Goal: Communication & Community: Answer question/provide support

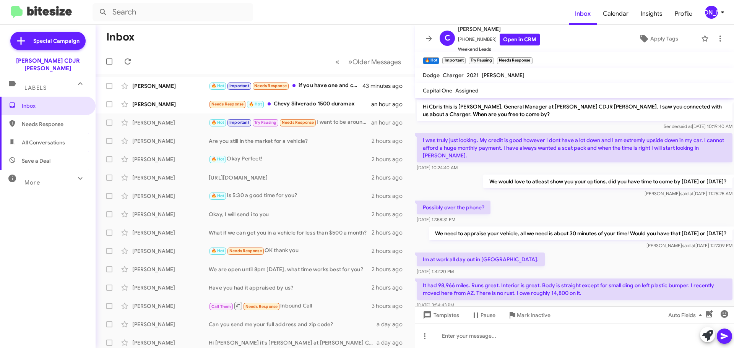
scroll to position [38, 0]
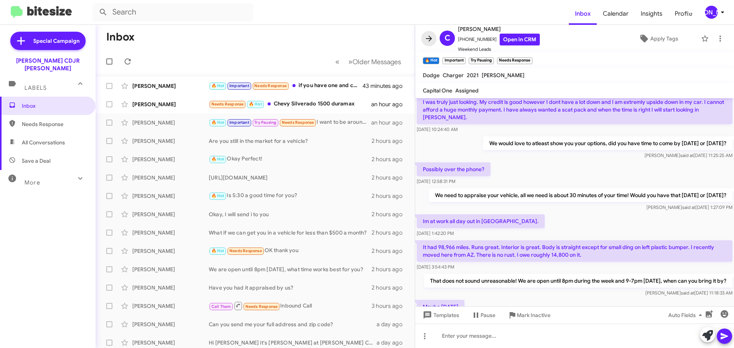
click at [429, 42] on icon at bounding box center [428, 38] width 9 height 9
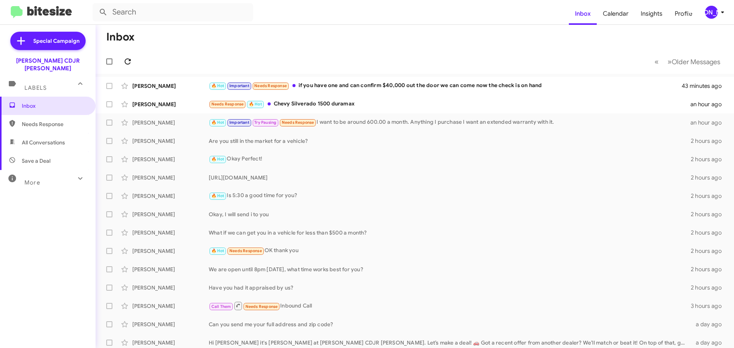
click at [124, 56] on button at bounding box center [127, 61] width 15 height 15
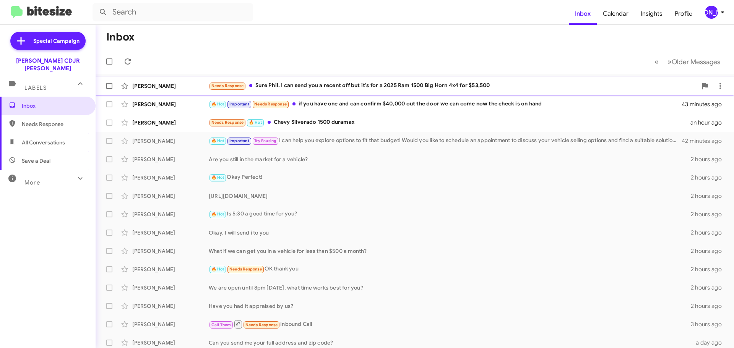
click at [339, 83] on div "Needs Response Sure Phil. I can send you a recent off but it's for a 2025 Ram 1…" at bounding box center [453, 85] width 488 height 9
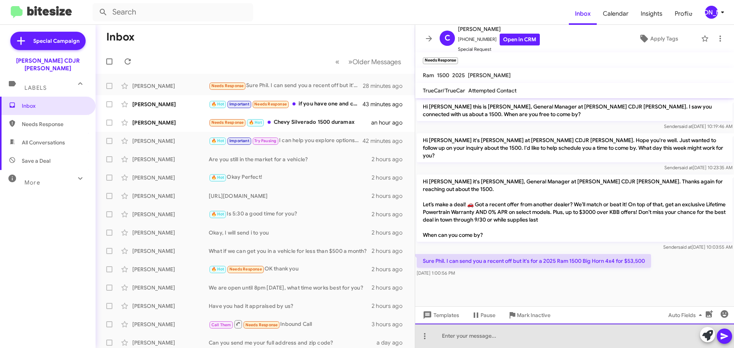
click at [491, 337] on div at bounding box center [574, 336] width 319 height 24
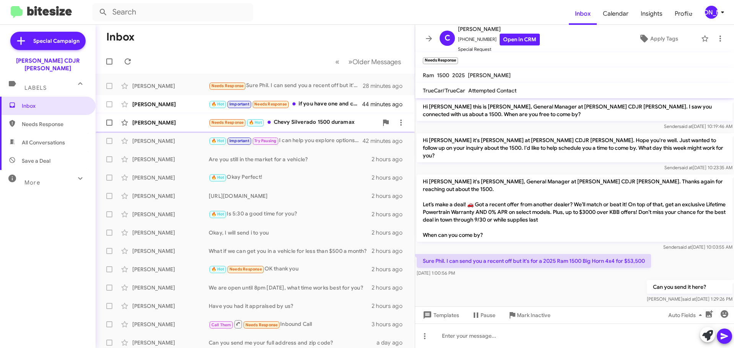
click at [352, 121] on div "Needs Response 🔥 Hot Chevy Silverado 1500 duramax" at bounding box center [293, 122] width 169 height 9
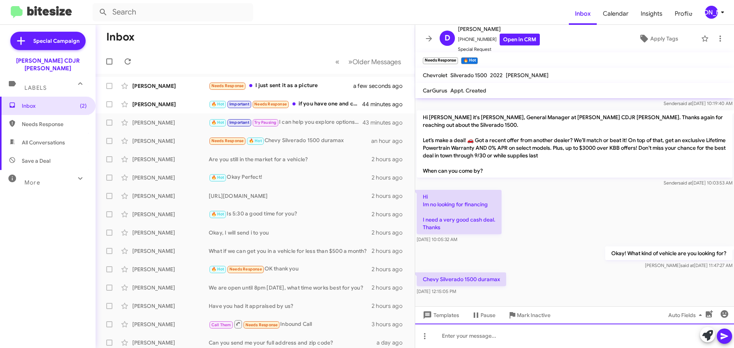
click at [455, 339] on div at bounding box center [574, 336] width 319 height 24
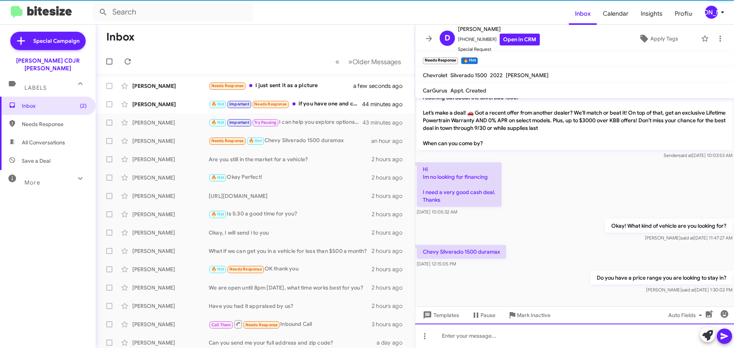
scroll to position [51, 0]
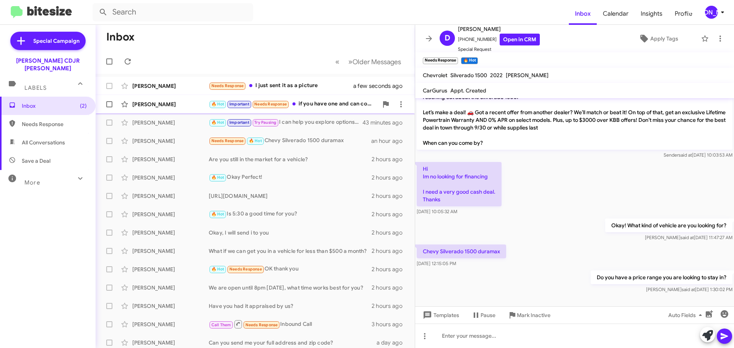
click at [295, 101] on div "🔥 Hot Important Needs Response if you have one and can confirm $40,000 out the …" at bounding box center [293, 104] width 169 height 9
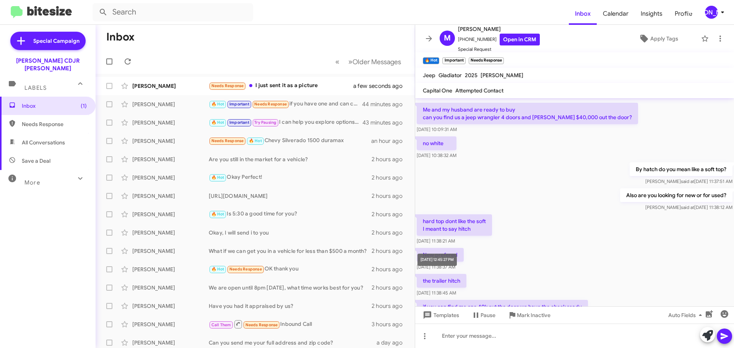
scroll to position [274, 0]
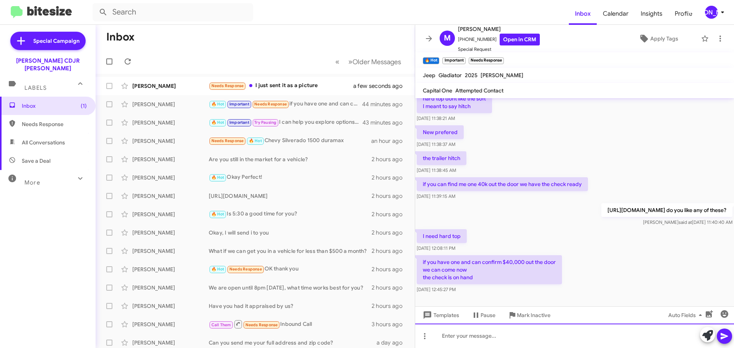
click at [478, 336] on div at bounding box center [574, 336] width 319 height 24
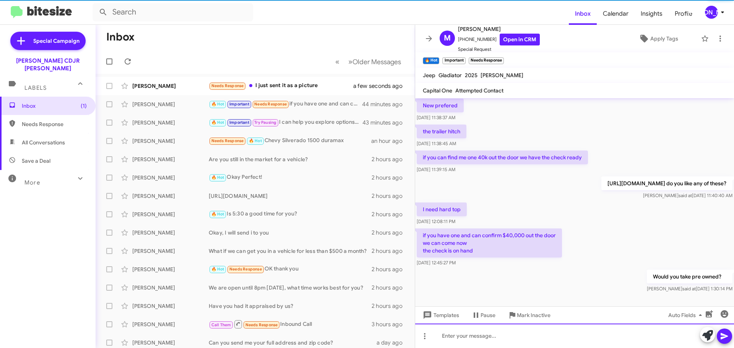
scroll to position [302, 0]
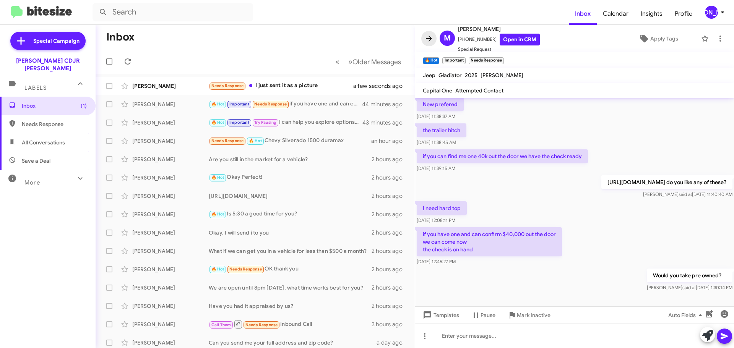
click at [423, 39] on span at bounding box center [428, 38] width 15 height 9
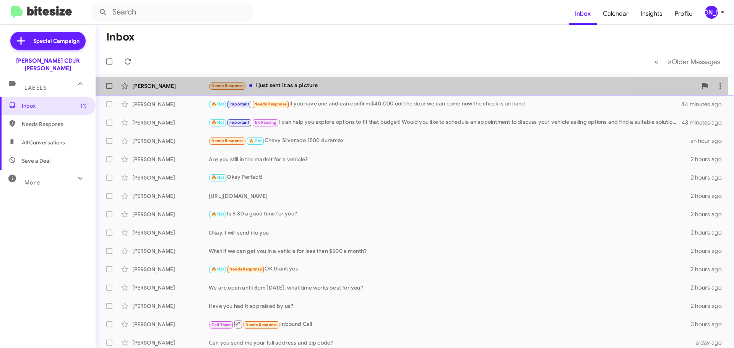
click at [291, 89] on div "Needs Response I just sent it as a picture" at bounding box center [453, 85] width 488 height 9
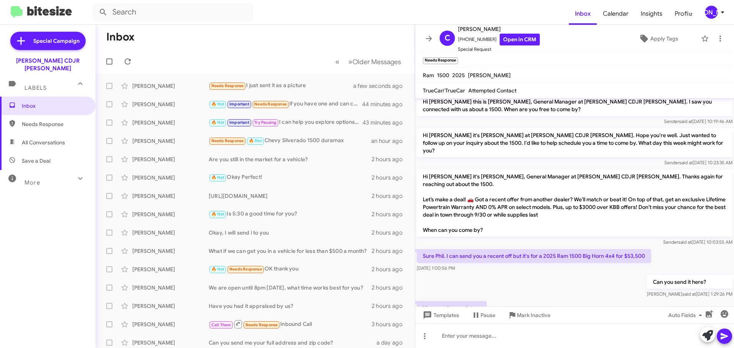
scroll to position [20, 0]
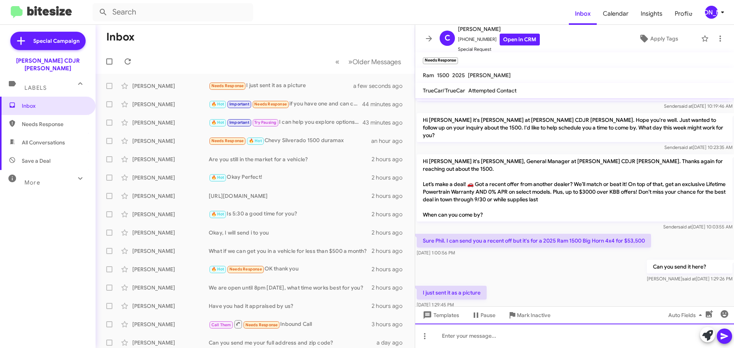
click at [521, 341] on div at bounding box center [574, 336] width 319 height 24
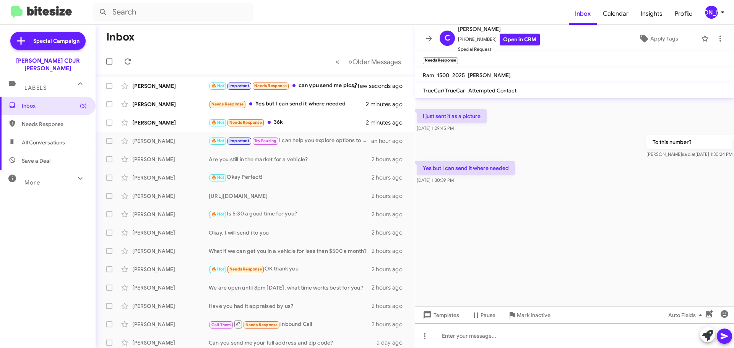
scroll to position [0, 0]
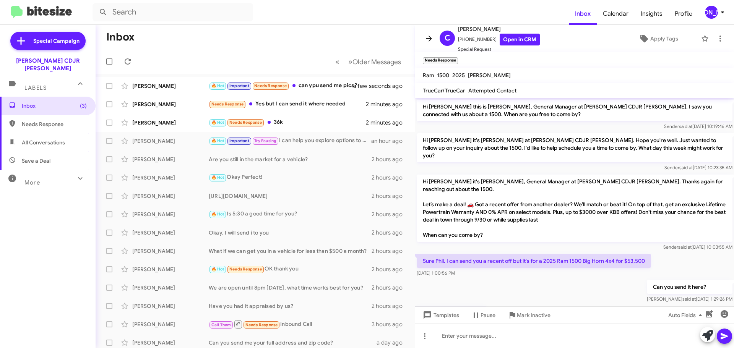
click at [423, 37] on span at bounding box center [428, 38] width 15 height 9
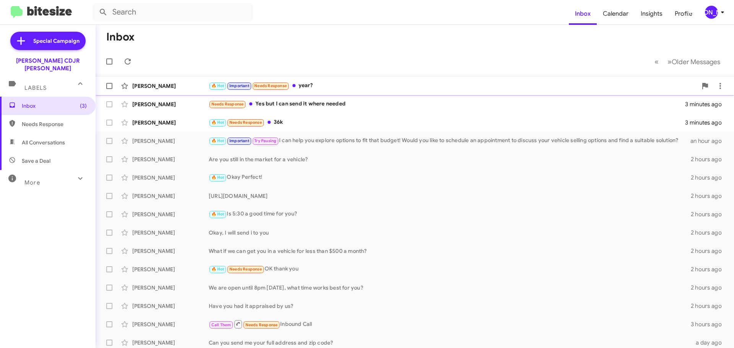
click at [317, 89] on div "🔥 Hot Important Needs Response year?" at bounding box center [453, 85] width 488 height 9
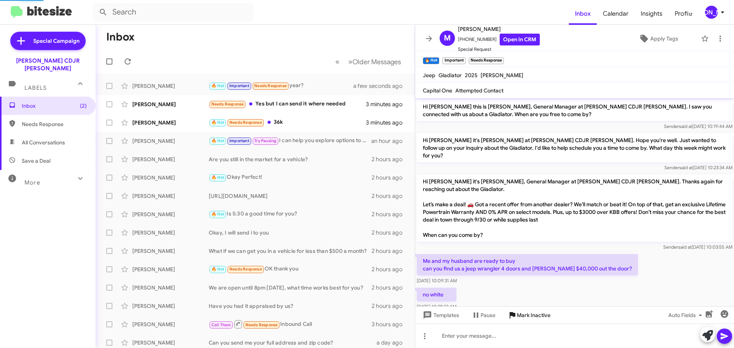
scroll to position [370, 0]
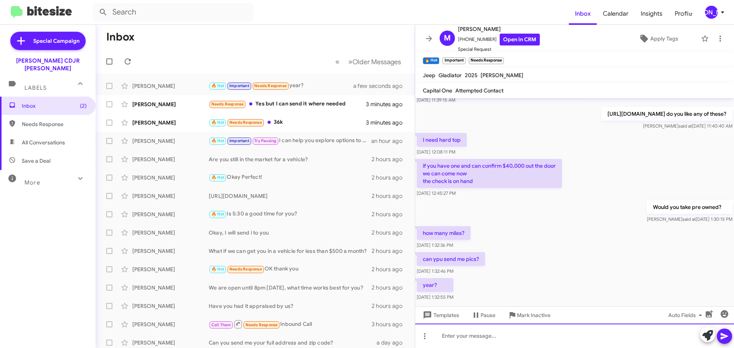
paste div
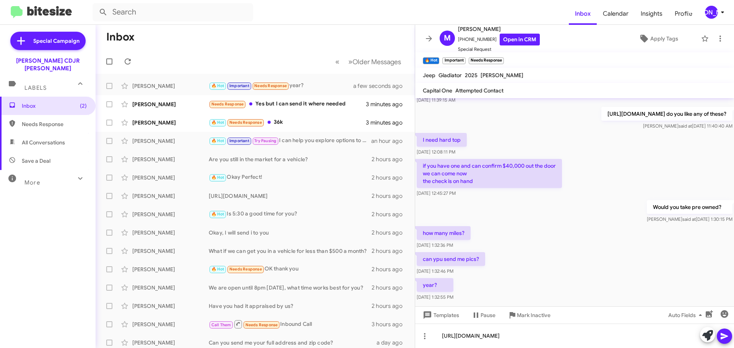
click at [725, 337] on icon at bounding box center [723, 336] width 7 height 6
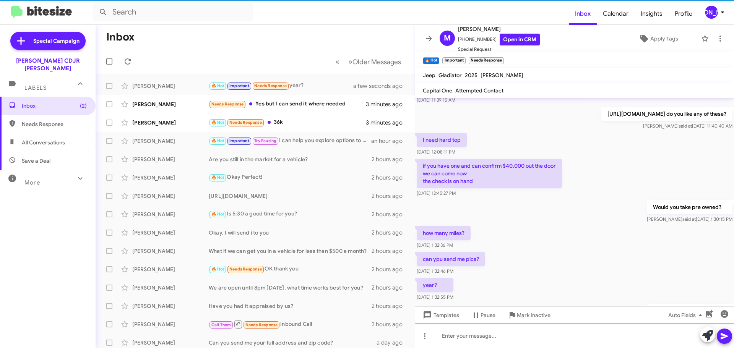
scroll to position [0, 0]
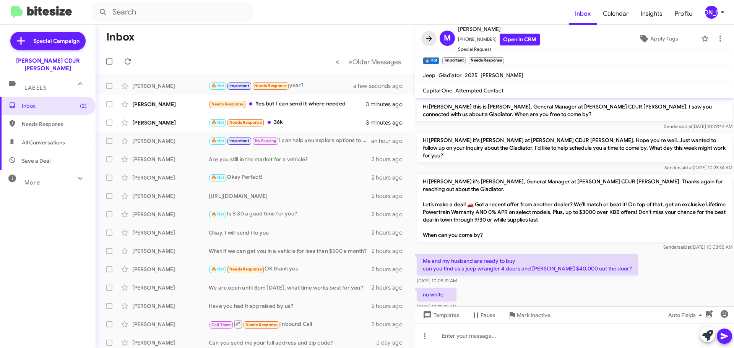
click at [434, 36] on span at bounding box center [428, 38] width 15 height 9
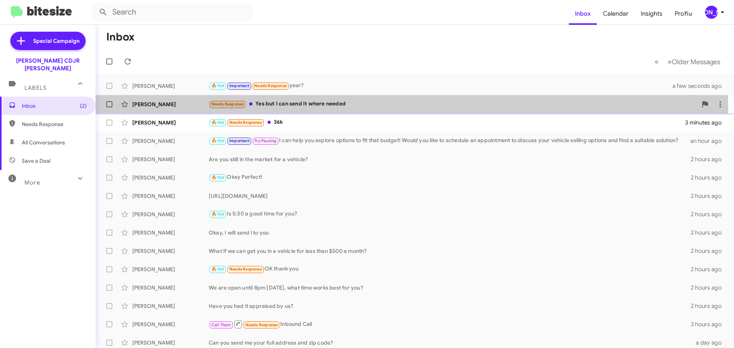
click at [287, 107] on div "Needs Response Yes but I can send it where needed" at bounding box center [453, 104] width 488 height 9
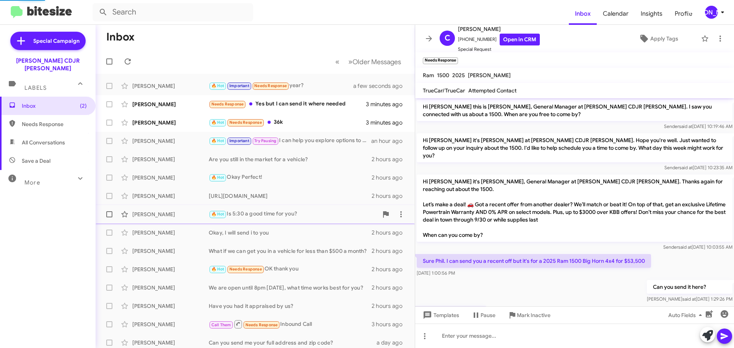
scroll to position [61, 0]
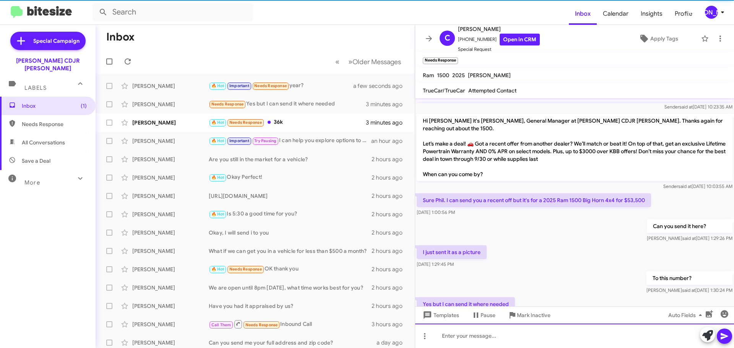
click at [506, 333] on div at bounding box center [574, 336] width 319 height 24
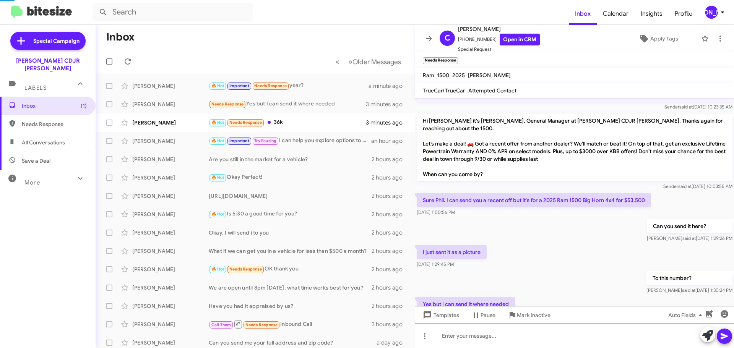
scroll to position [0, 0]
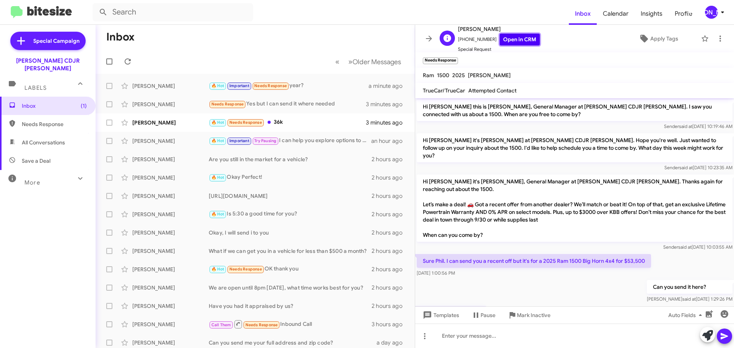
click at [502, 42] on link "Open in CRM" at bounding box center [519, 40] width 40 height 12
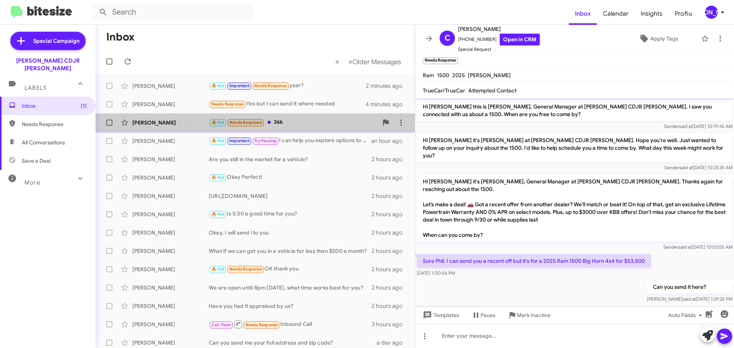
click at [272, 124] on div "🔥 Hot Needs Response 36k" at bounding box center [293, 122] width 169 height 9
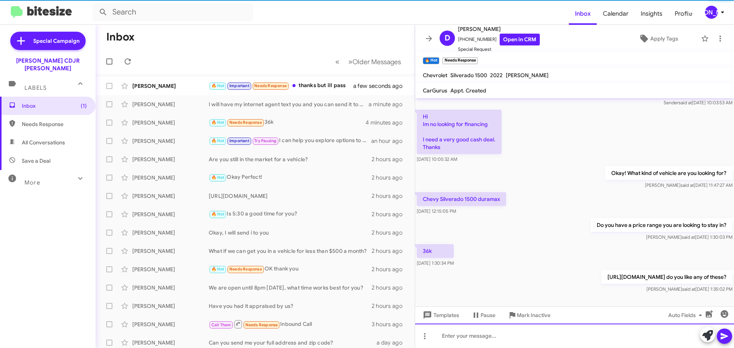
scroll to position [107, 0]
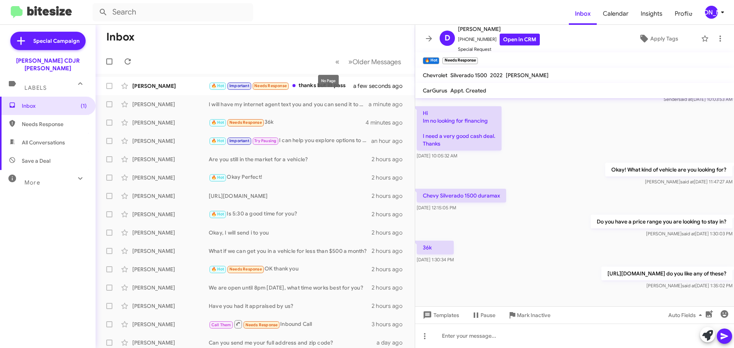
click at [336, 84] on div "No Page" at bounding box center [328, 81] width 21 height 12
click at [319, 86] on div "🔥 Hot Important Needs Response thanks but ill pass" at bounding box center [293, 85] width 169 height 9
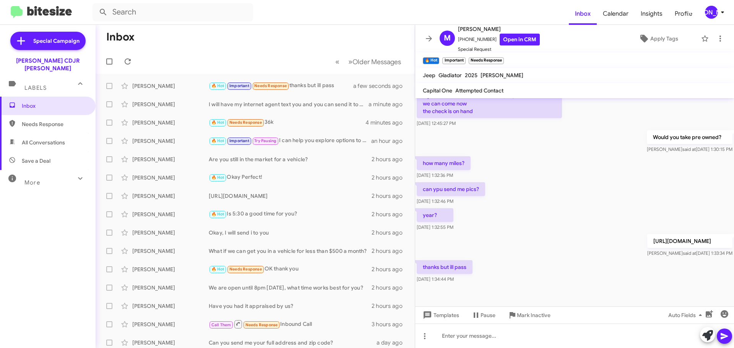
scroll to position [441, 0]
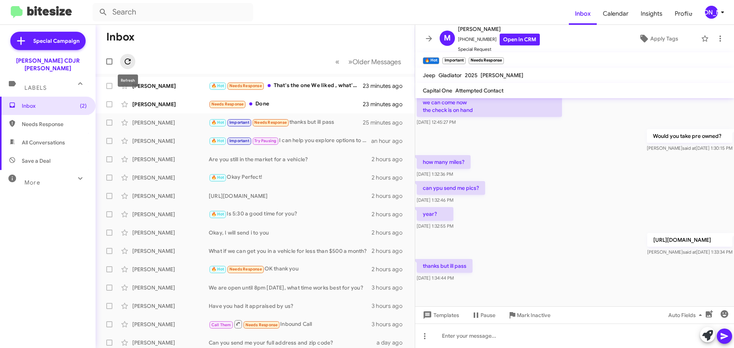
click at [124, 58] on icon at bounding box center [127, 61] width 9 height 9
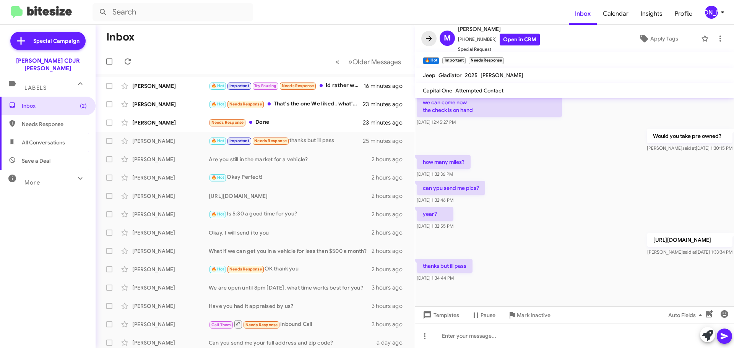
click at [426, 36] on icon at bounding box center [428, 38] width 9 height 9
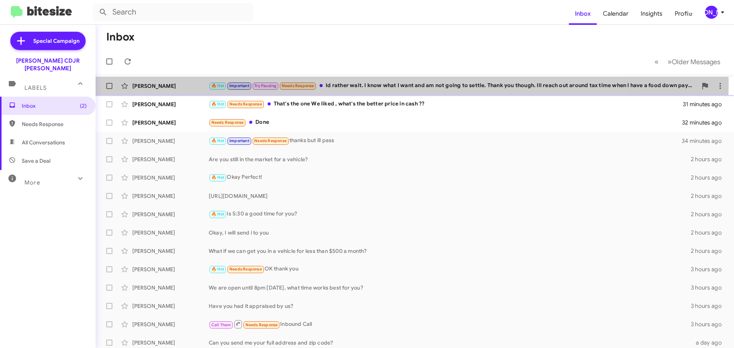
click at [337, 83] on div "🔥 Hot Important Try Pausing Needs Response Id rather wait. I know what I want a…" at bounding box center [453, 85] width 488 height 9
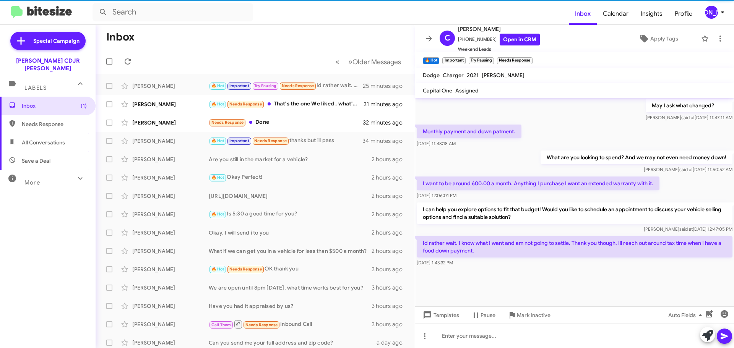
scroll to position [388, 0]
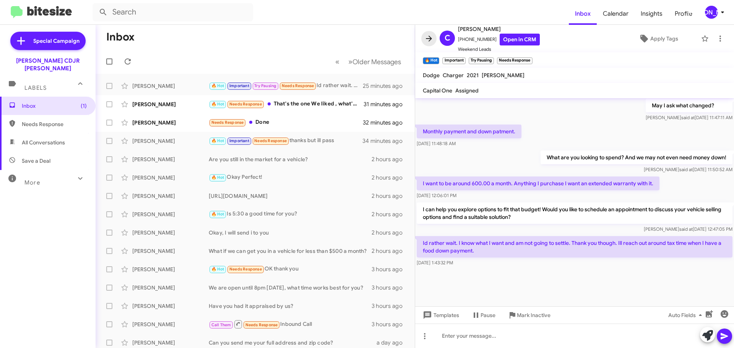
click at [430, 37] on icon at bounding box center [428, 38] width 9 height 9
